Goal: Find contact information: Find contact information

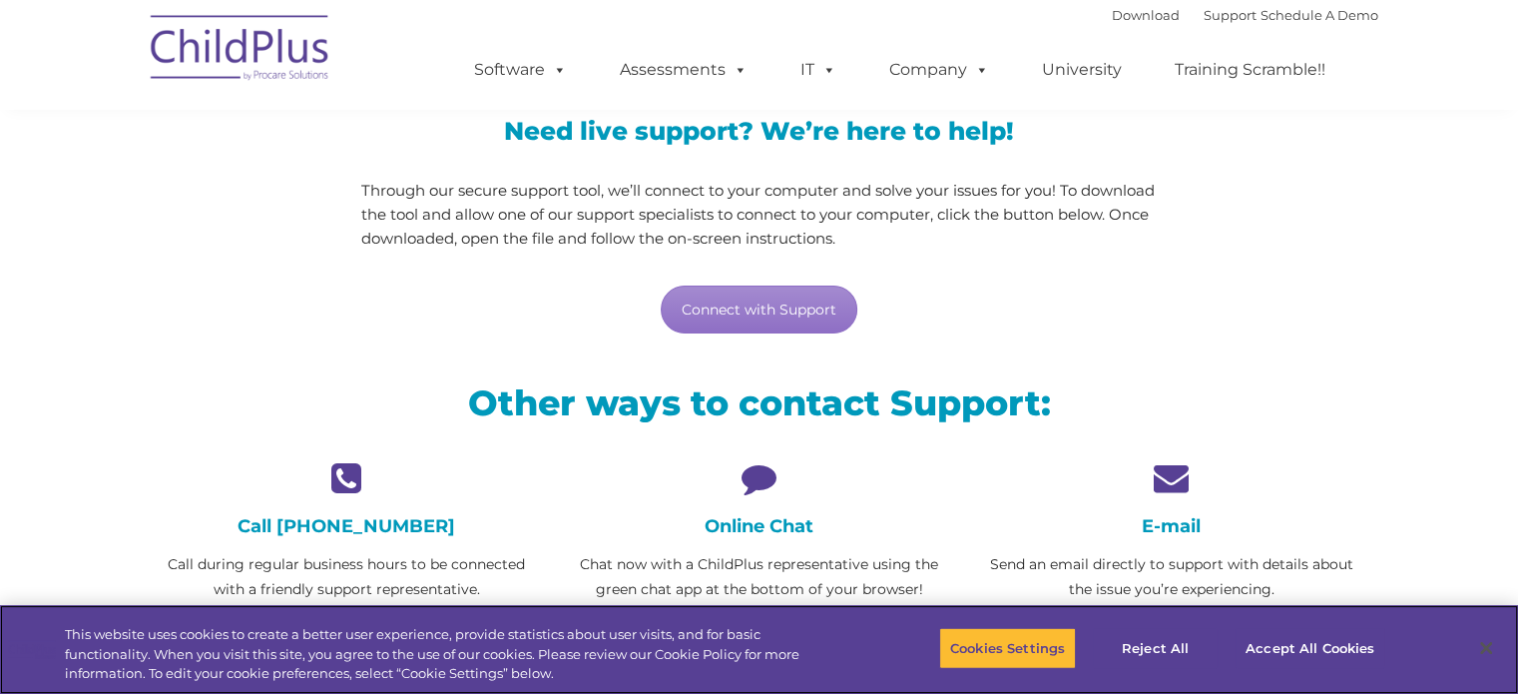
scroll to position [200, 0]
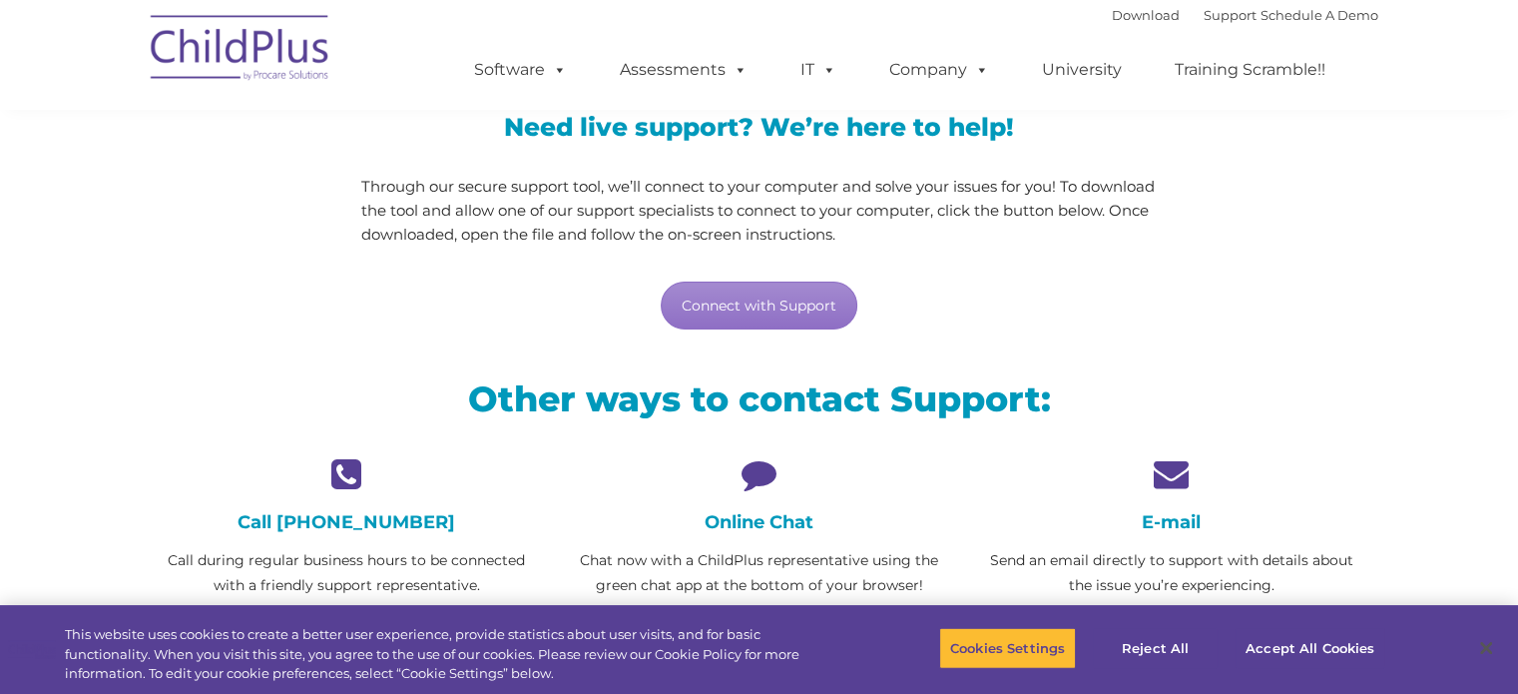
click at [1162, 470] on icon at bounding box center [1171, 473] width 382 height 35
click at [1167, 521] on h4 "E-mail" at bounding box center [1171, 522] width 382 height 22
click at [1274, 641] on button "Accept All Cookies" at bounding box center [1310, 648] width 151 height 42
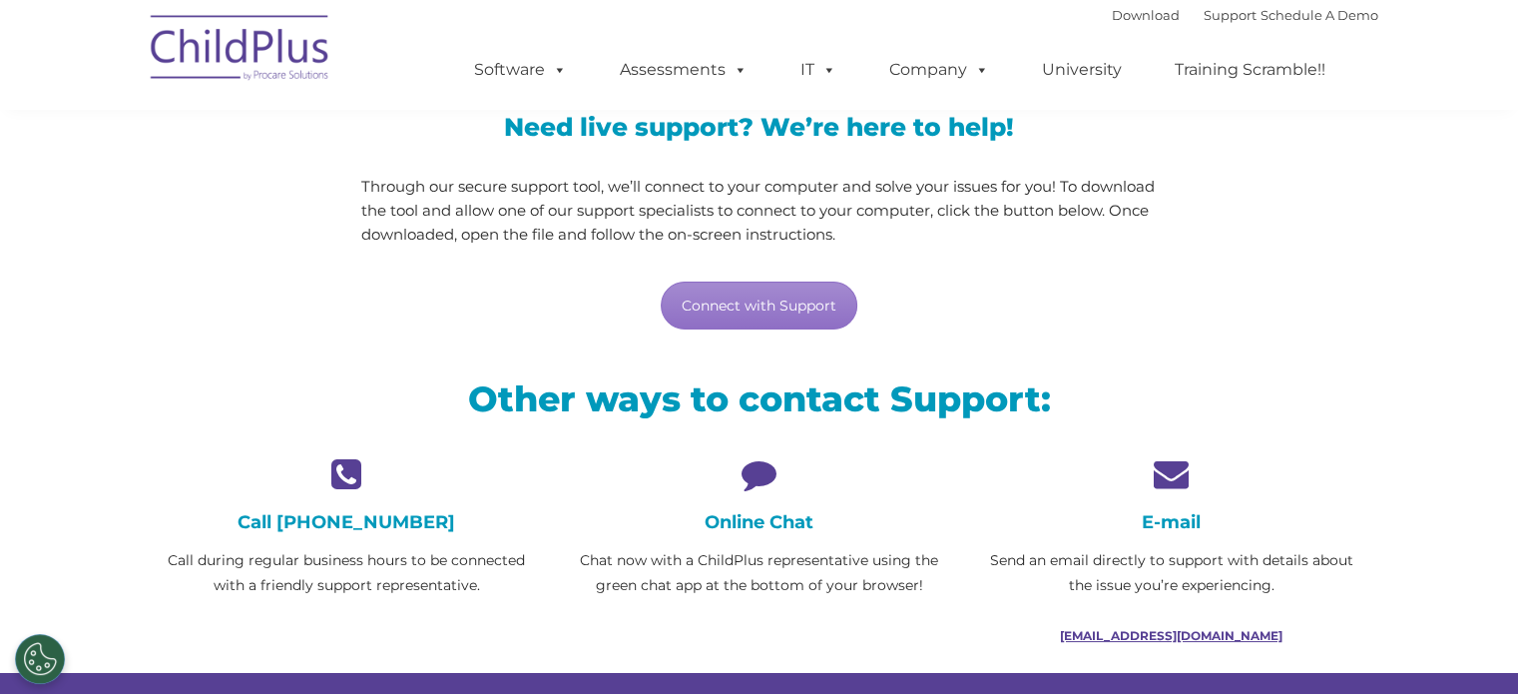
click at [1183, 630] on link "[EMAIL_ADDRESS][DOMAIN_NAME]" at bounding box center [1171, 635] width 223 height 15
